Goal: Check status: Check status

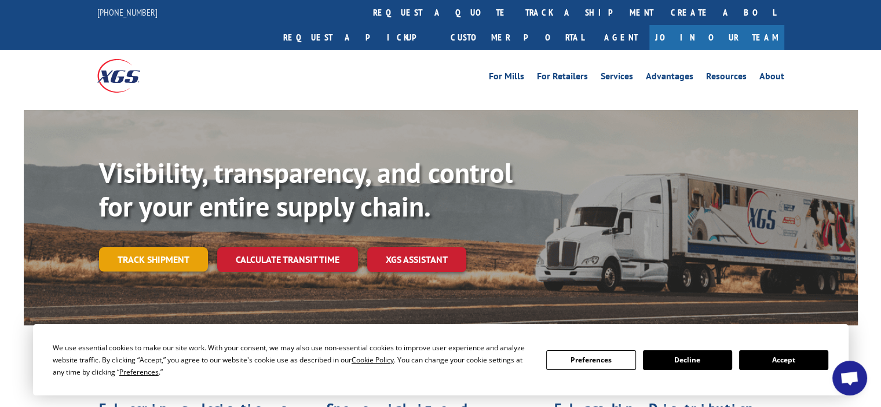
click at [193, 247] on link "Track shipment" at bounding box center [153, 259] width 109 height 24
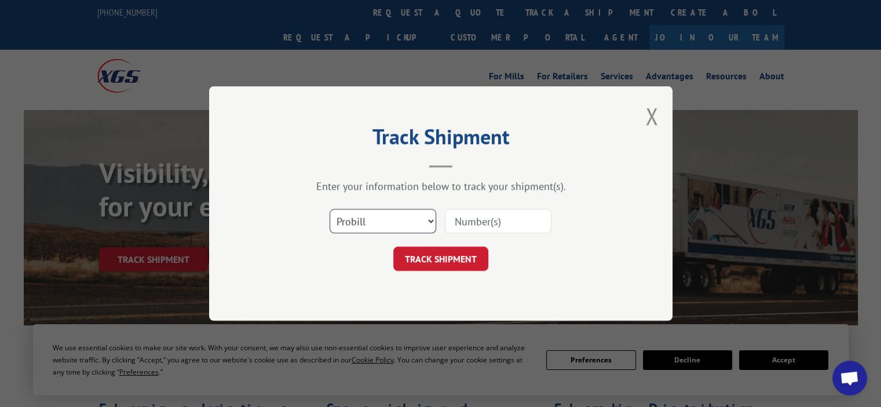
click at [415, 221] on select "Select category... Probill BOL PO" at bounding box center [382, 221] width 107 height 24
select select "bol"
click at [329, 209] on select "Select category... Probill BOL PO" at bounding box center [382, 221] width 107 height 24
click at [499, 224] on input at bounding box center [498, 221] width 107 height 24
type input "54402265"
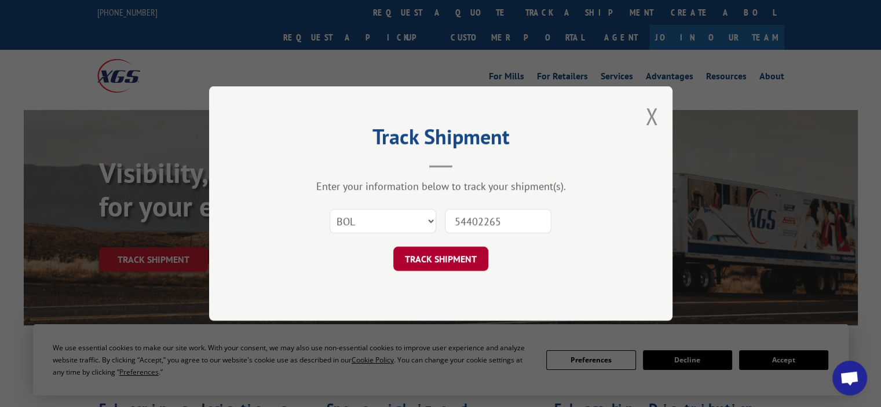
click at [452, 257] on button "TRACK SHIPMENT" at bounding box center [440, 259] width 95 height 24
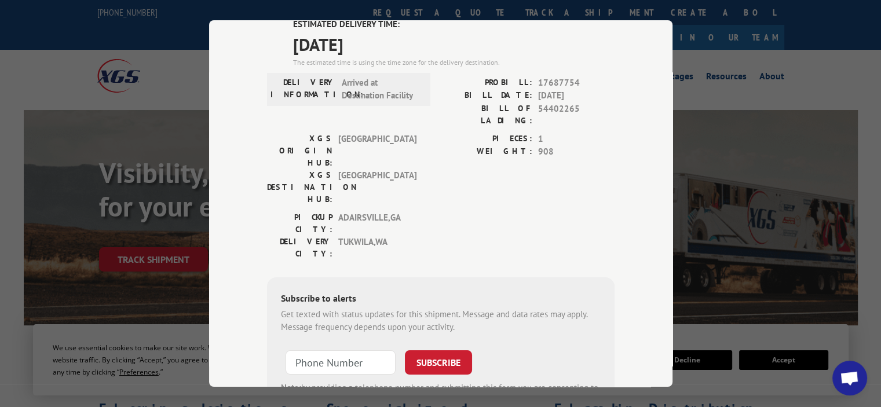
scroll to position [38, 0]
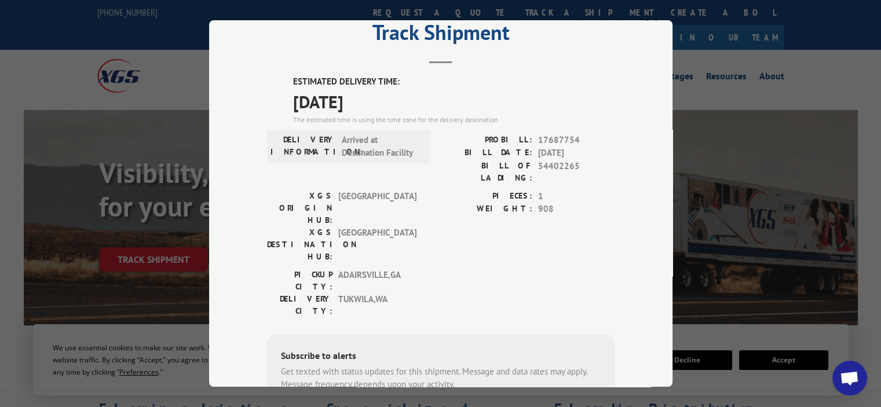
type input "+1 (___) ___-____"
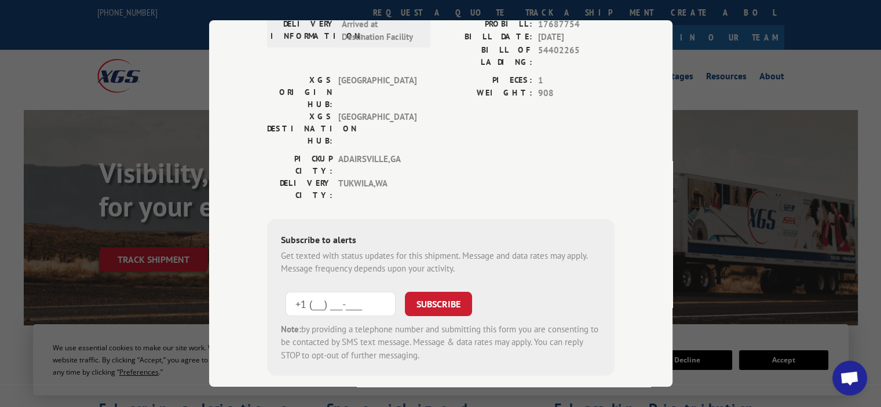
scroll to position [0, 0]
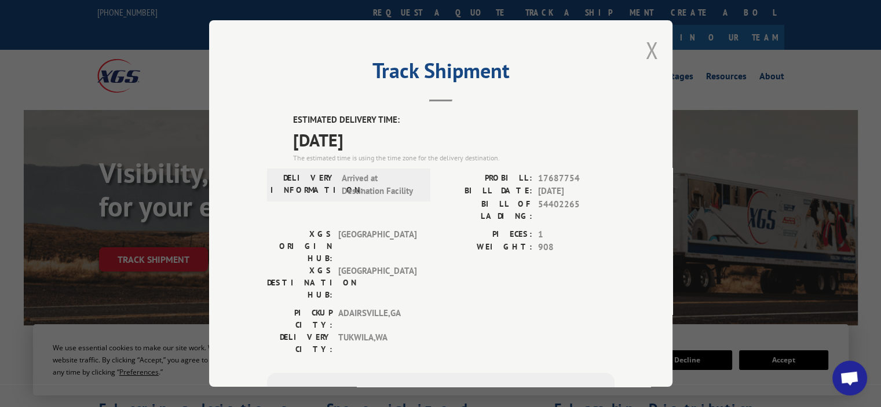
click at [646, 54] on button "Close modal" at bounding box center [651, 50] width 13 height 31
